Goal: Information Seeking & Learning: Learn about a topic

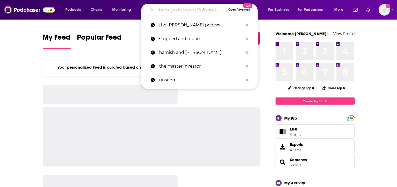
click at [177, 8] on input "Search podcasts, credits, & more..." at bounding box center [191, 10] width 70 height 8
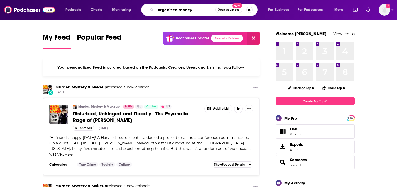
type input "organized money"
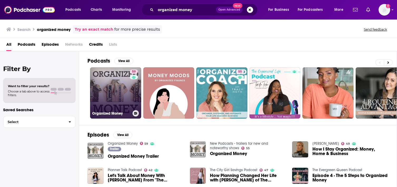
click at [114, 91] on link "59 Organized Money" at bounding box center [115, 92] width 51 height 51
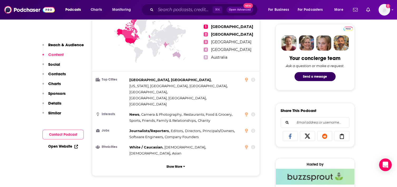
scroll to position [247, 0]
